Goal: Information Seeking & Learning: Learn about a topic

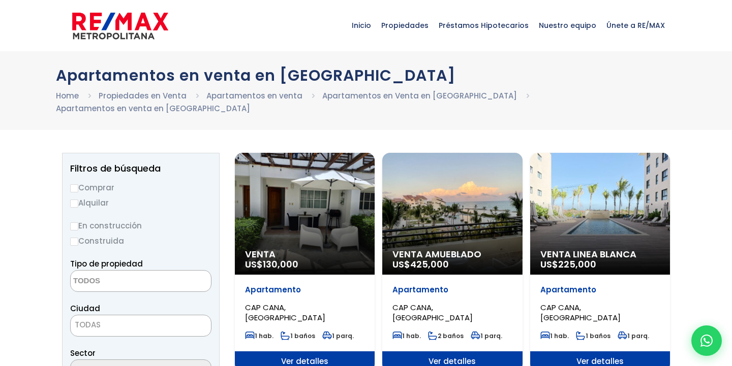
select select
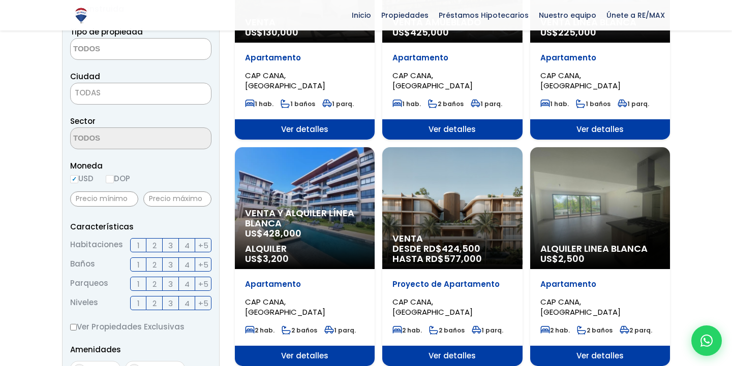
scroll to position [232, 0]
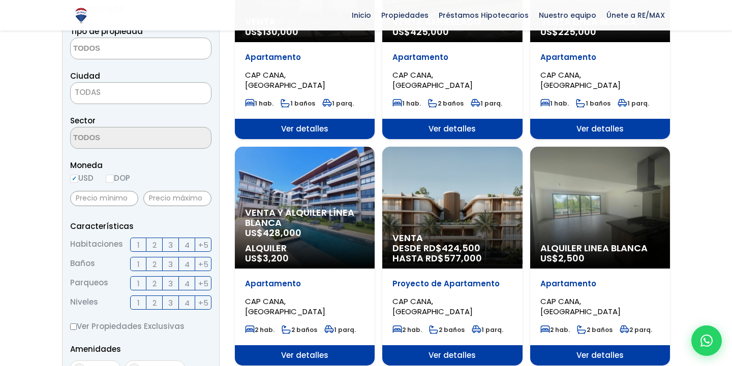
click at [159, 238] on label "2" at bounding box center [154, 245] width 16 height 14
click at [0, 0] on input "2" at bounding box center [0, 0] width 0 height 0
click at [172, 239] on span "3" at bounding box center [170, 245] width 5 height 13
click at [0, 0] on input "3" at bounding box center [0, 0] width 0 height 0
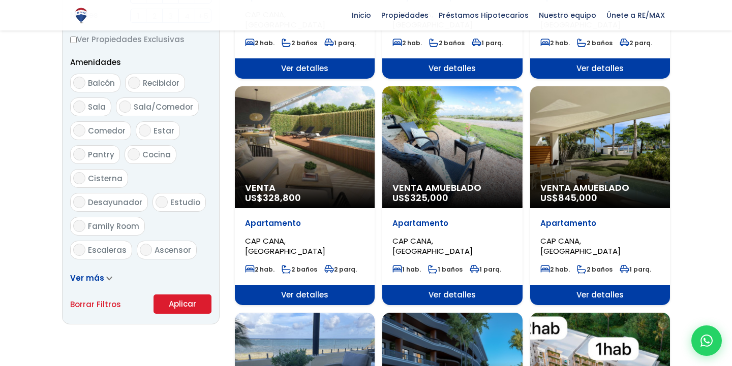
scroll to position [521, 0]
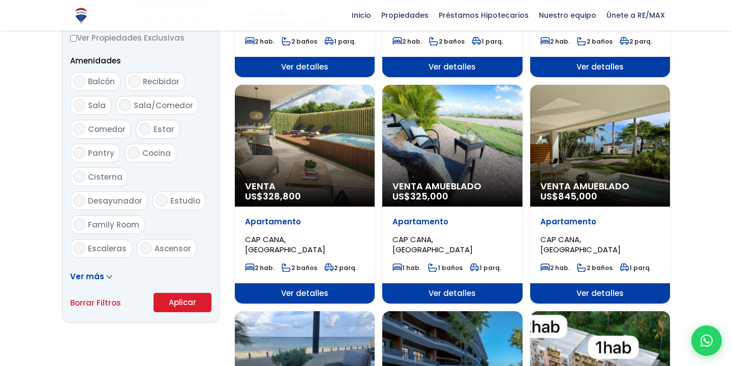
click at [175, 293] on button "Aplicar" at bounding box center [182, 302] width 58 height 19
click at [174, 293] on button "Aplicar" at bounding box center [182, 302] width 58 height 19
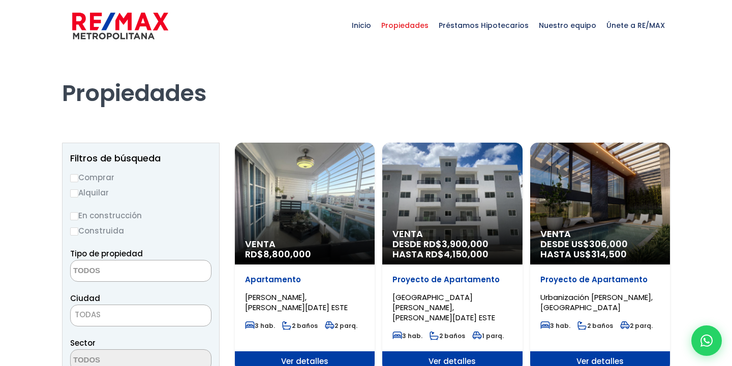
select select
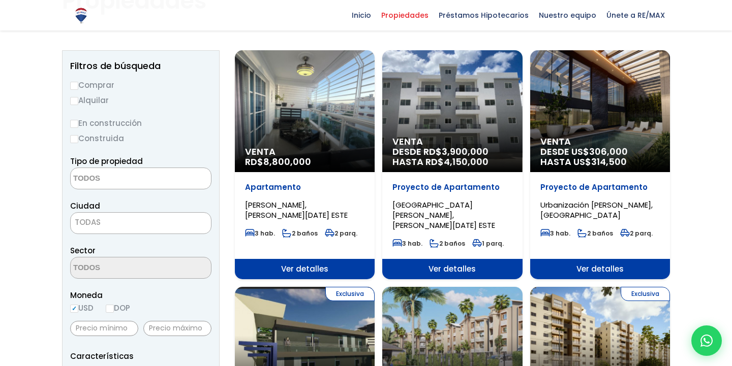
scroll to position [91, 0]
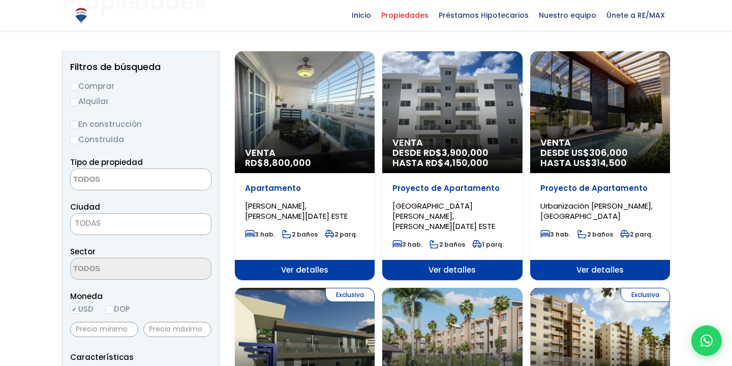
click at [77, 87] on input "Comprar" at bounding box center [74, 87] width 8 height 8
radio input "true"
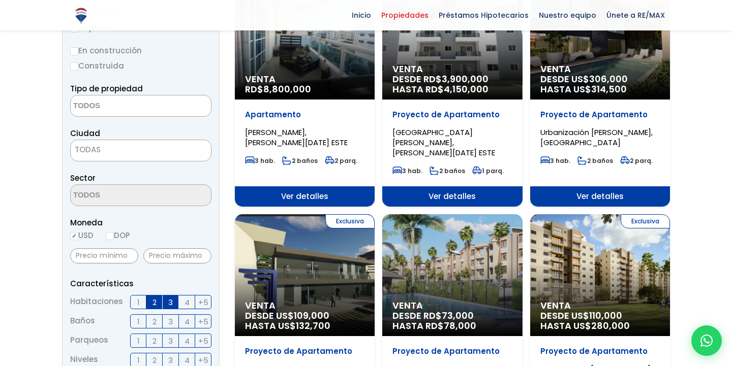
scroll to position [167, 0]
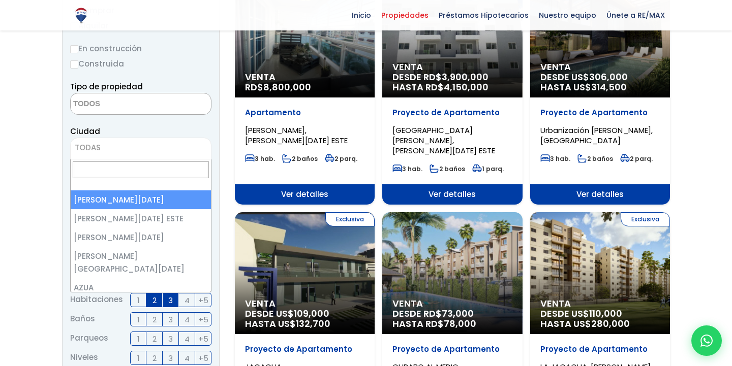
click at [123, 147] on span "TODAS" at bounding box center [141, 148] width 140 height 14
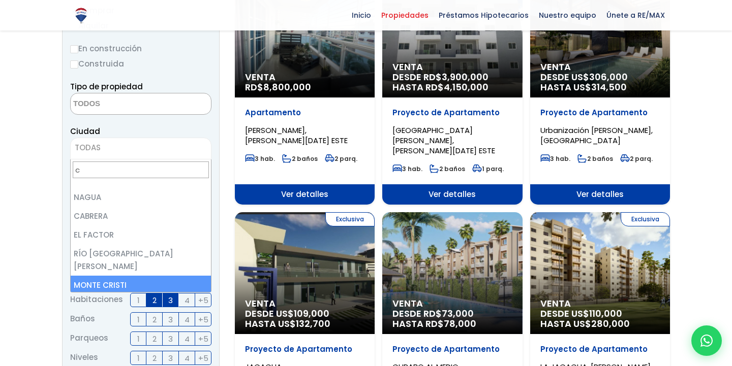
scroll to position [0, 0]
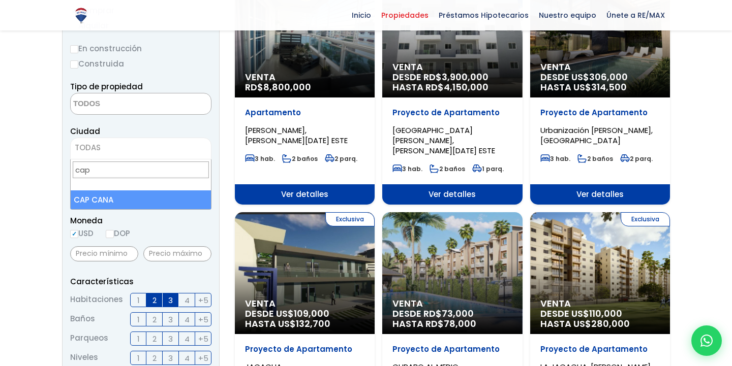
type input "cap"
select select "437"
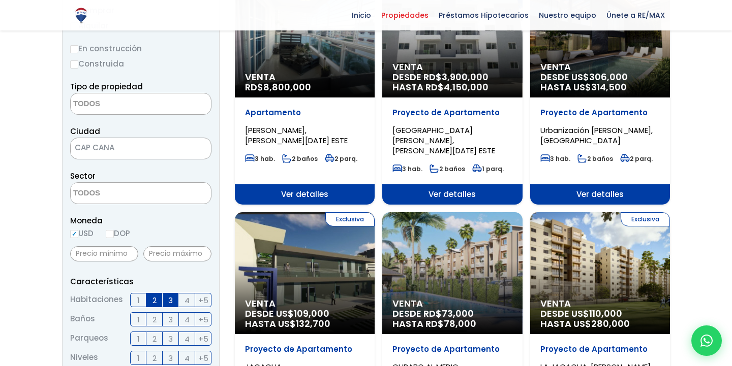
click at [132, 202] on textarea "Search" at bounding box center [120, 194] width 99 height 22
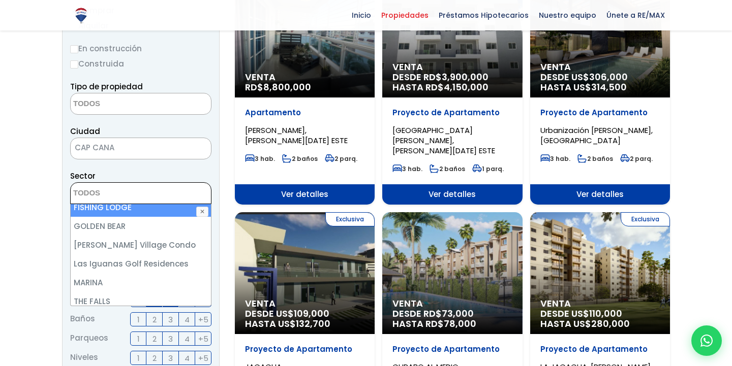
scroll to position [86, 0]
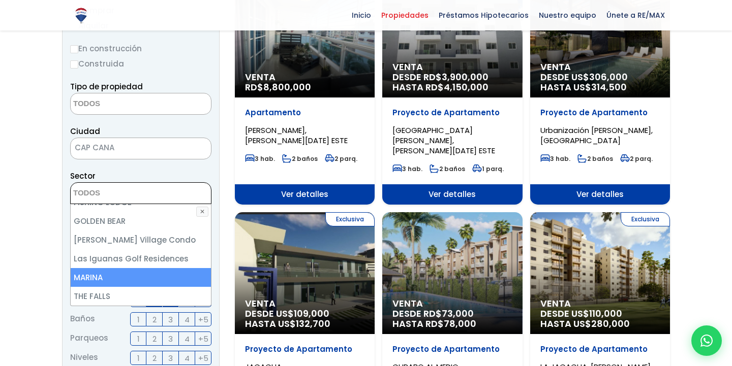
click at [108, 273] on li "MARINA" at bounding box center [141, 277] width 140 height 19
select select "16269"
click at [84, 272] on li "MARINA" at bounding box center [141, 277] width 140 height 19
select select
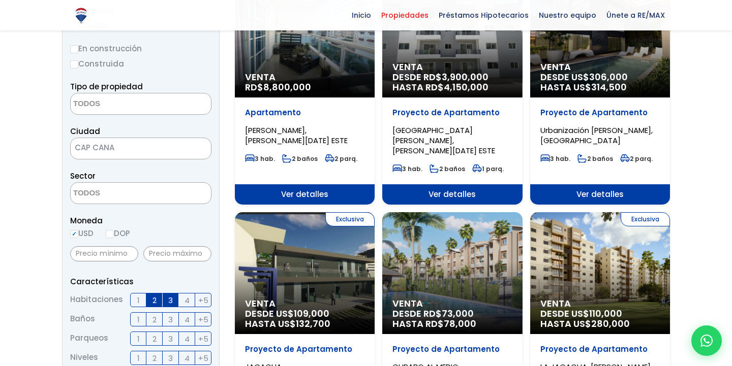
click at [65, 249] on aside "Filtros de búsqueda Comprar Alquilar En construcción Construida Tipo de propied…" at bounding box center [141, 322] width 158 height 692
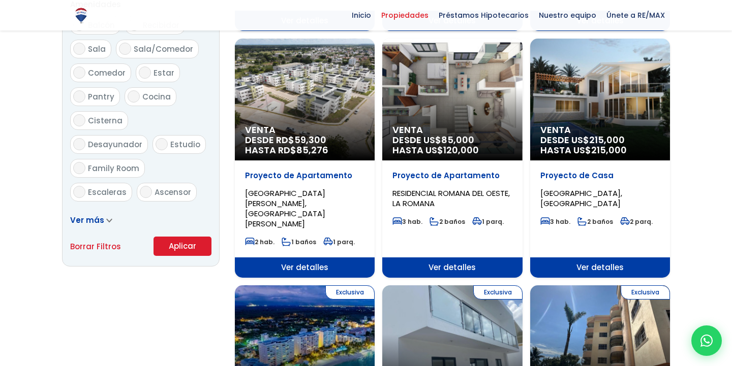
scroll to position [579, 0]
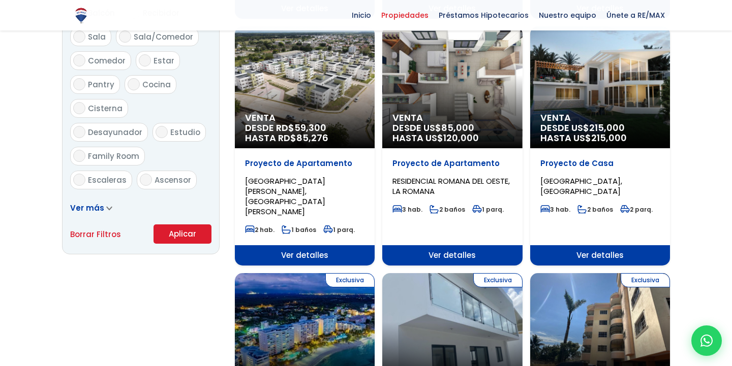
click at [189, 235] on button "Aplicar" at bounding box center [182, 234] width 58 height 19
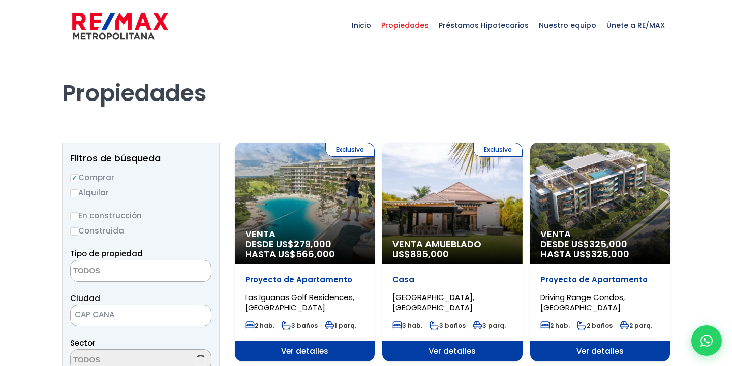
select select
click at [78, 195] on label "Alquilar" at bounding box center [140, 193] width 141 height 13
click at [78, 195] on input "Alquilar" at bounding box center [74, 194] width 8 height 8
radio input "true"
click at [76, 183] on label "Comprar" at bounding box center [140, 177] width 141 height 13
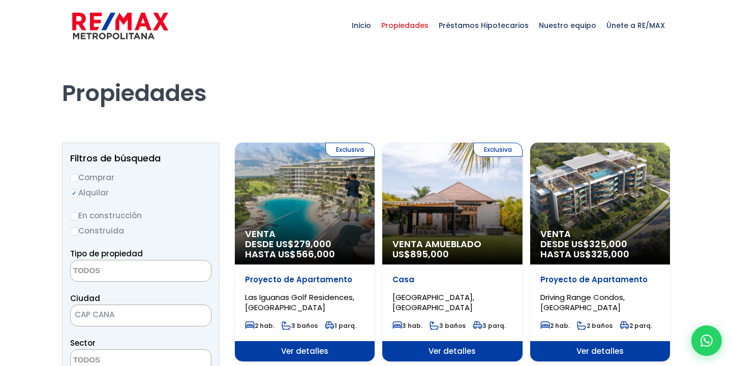
click at [76, 182] on input "Comprar" at bounding box center [74, 178] width 8 height 8
radio input "true"
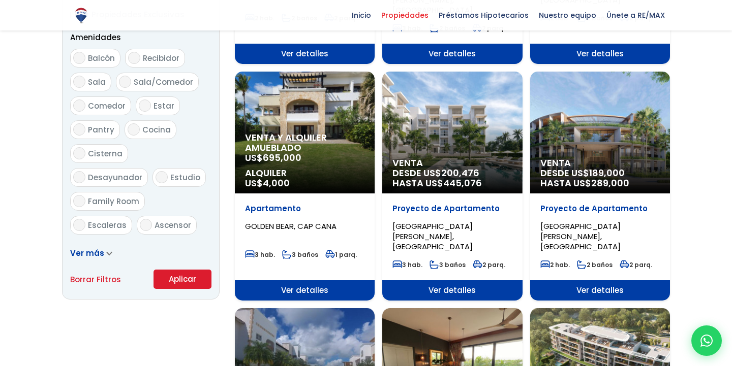
scroll to position [552, 0]
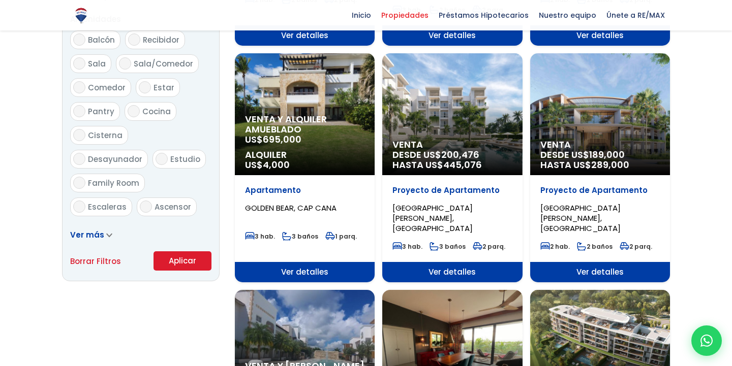
click at [186, 269] on button "Aplicar" at bounding box center [182, 261] width 58 height 19
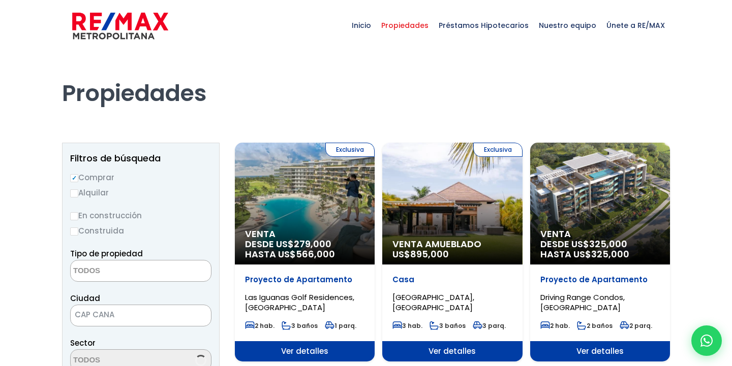
select select
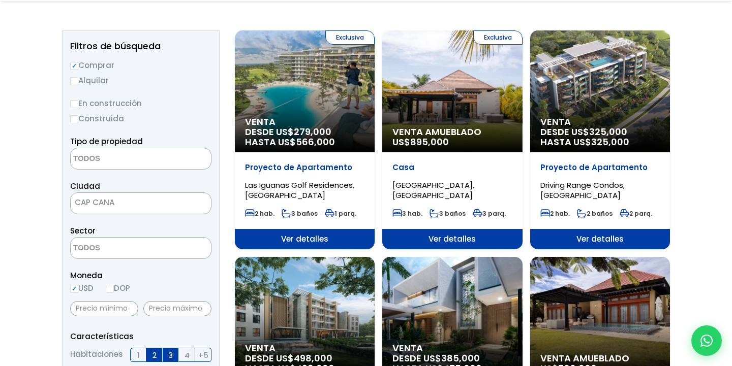
scroll to position [116, 0]
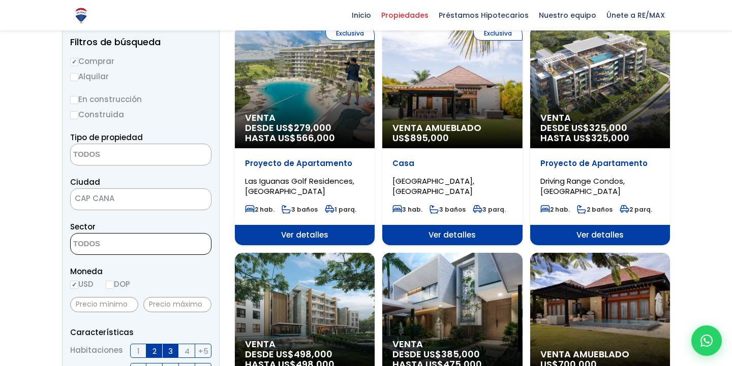
click at [165, 252] on span at bounding box center [140, 244] width 141 height 22
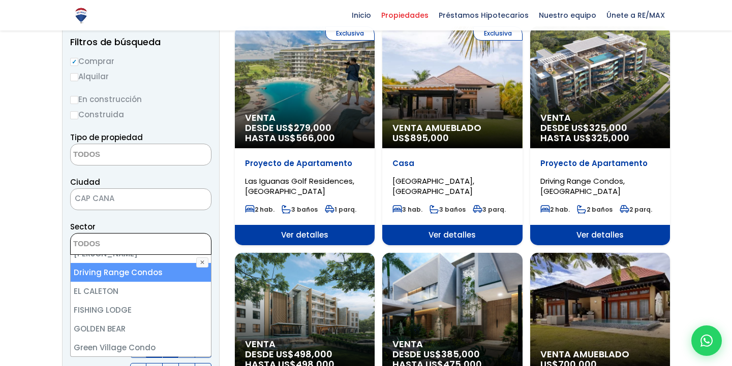
scroll to position [86, 0]
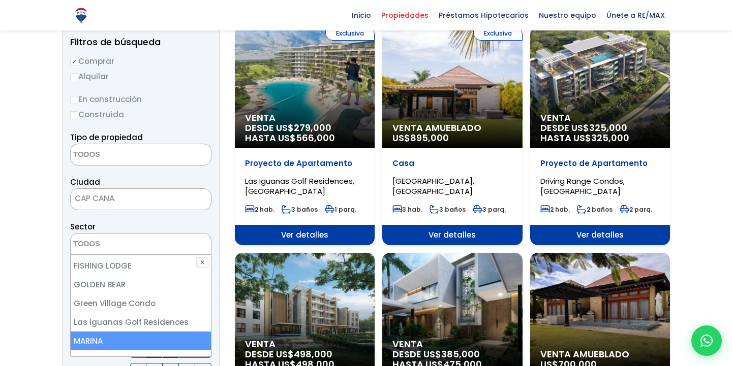
click at [147, 332] on li "MARINA" at bounding box center [141, 341] width 140 height 19
select select "16269"
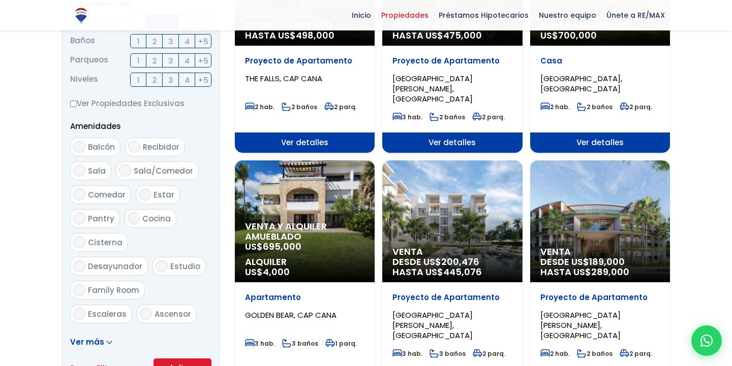
scroll to position [651, 0]
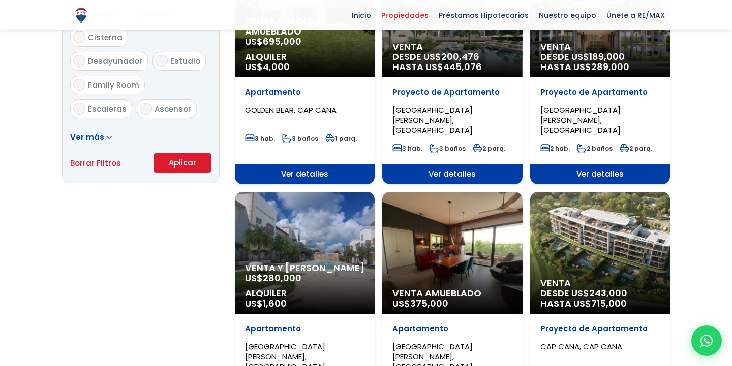
click at [165, 166] on button "Aplicar" at bounding box center [182, 162] width 58 height 19
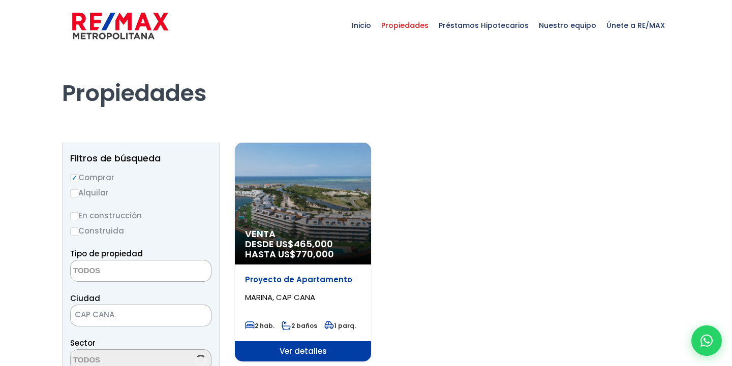
select select
select select "16269"
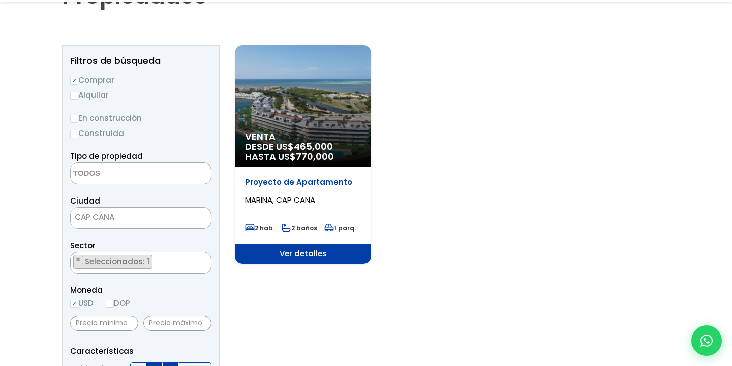
scroll to position [98, 0]
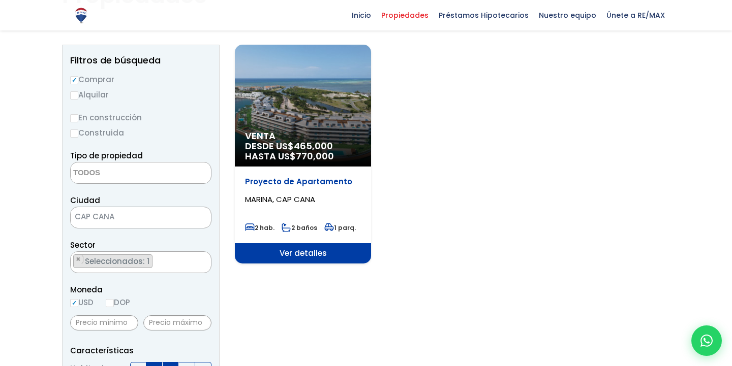
click at [300, 116] on div "Venta DESDE US$ 465,000 HASTA US$ 770,000" at bounding box center [303, 106] width 136 height 122
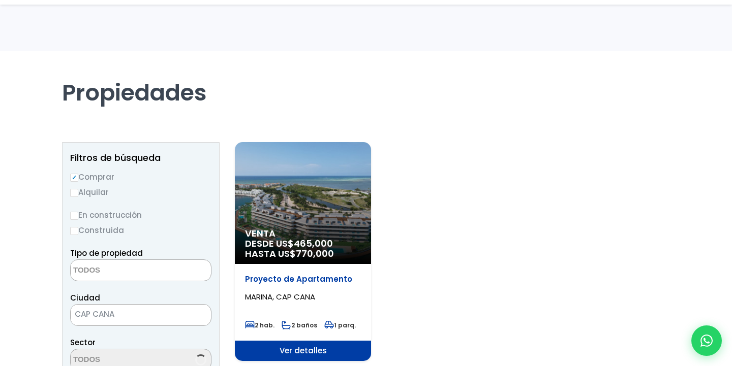
select select
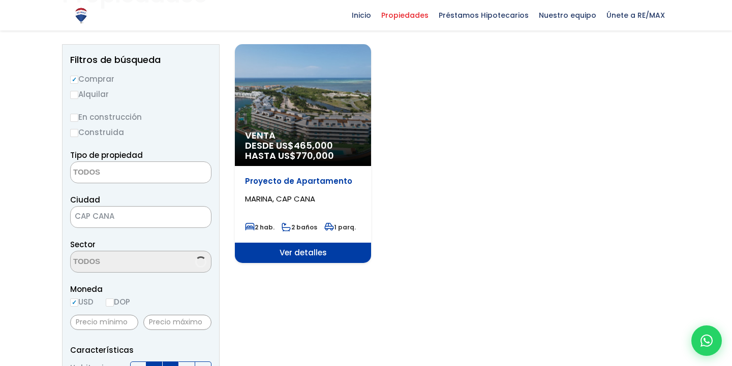
scroll to position [98, 0]
select select "16269"
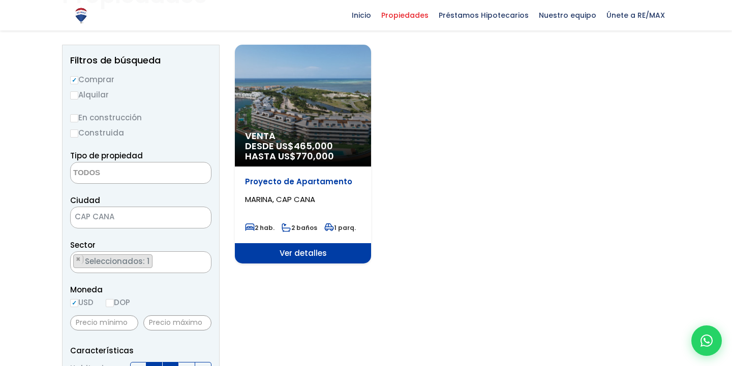
scroll to position [94, 0]
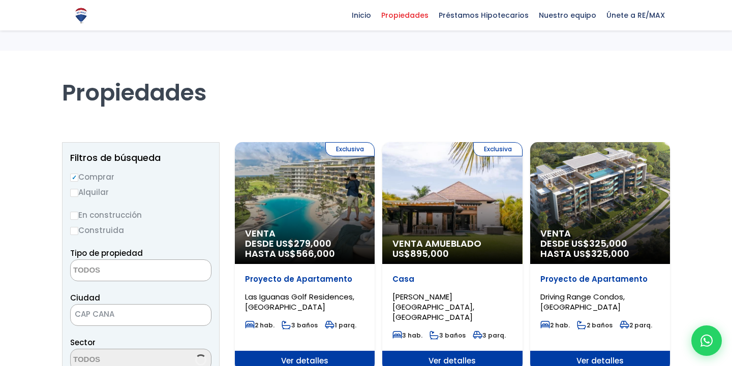
select select
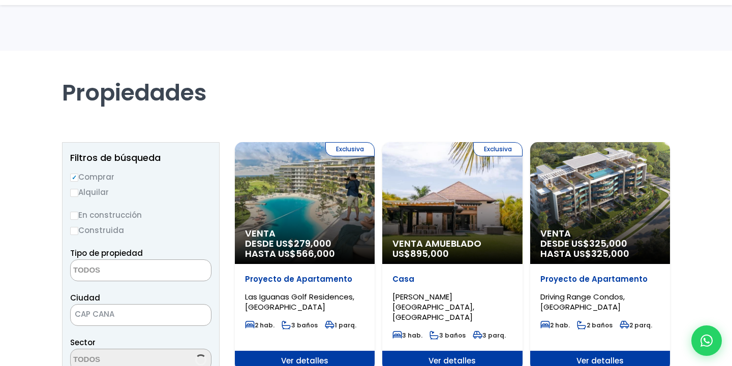
select select
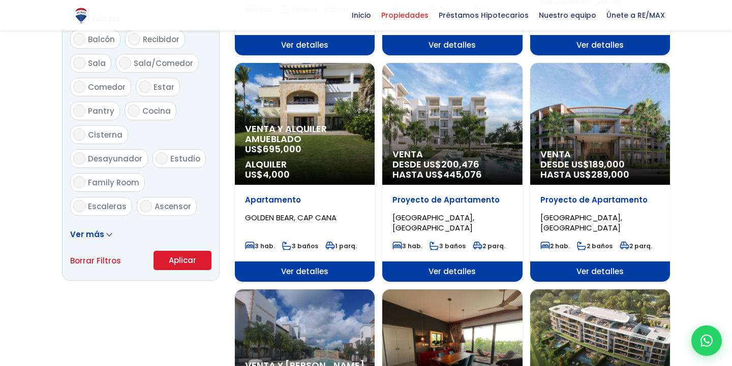
scroll to position [552, 0]
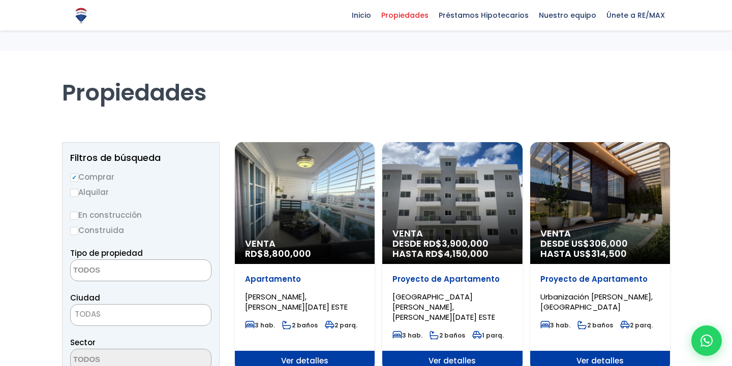
select select
select select "437"
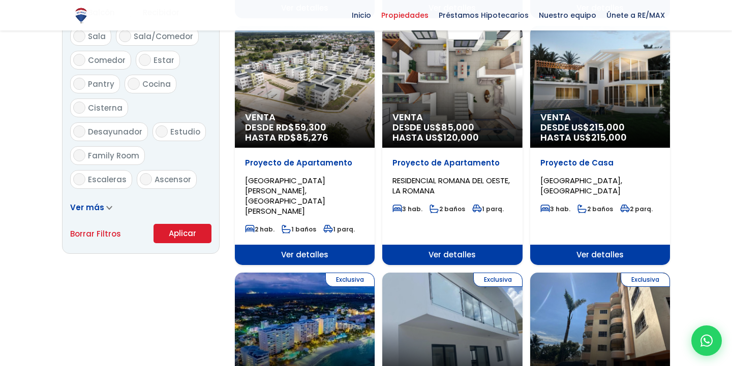
scroll to position [579, 0]
